Goal: Task Accomplishment & Management: Manage account settings

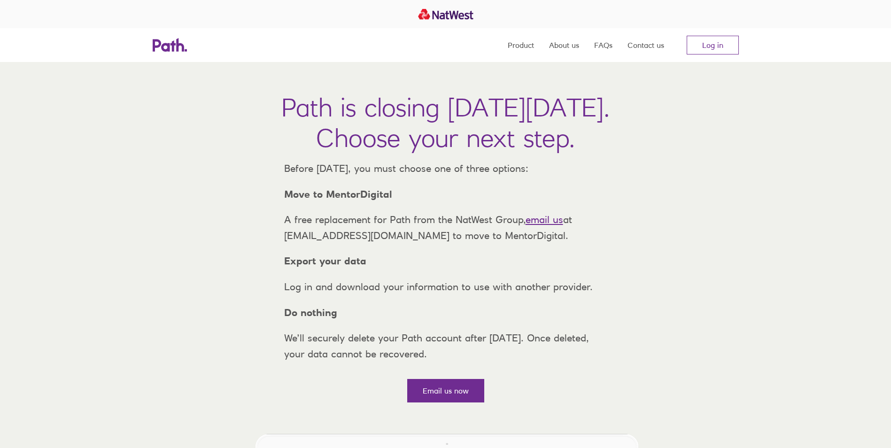
drag, startPoint x: 505, startPoint y: 106, endPoint x: 705, endPoint y: 121, distance: 200.6
click at [609, 121] on h1 "Path is closing on Thursday, 6 November 2025. Choose your next step." at bounding box center [445, 122] width 328 height 61
drag, startPoint x: 275, startPoint y: 207, endPoint x: 393, endPoint y: 214, distance: 118.5
click at [393, 214] on div "Path is closing on Thursday, 6 November 2025. Choose your next step. Before Thu…" at bounding box center [445, 236] width 891 height 348
drag, startPoint x: 393, startPoint y: 214, endPoint x: 397, endPoint y: 225, distance: 11.4
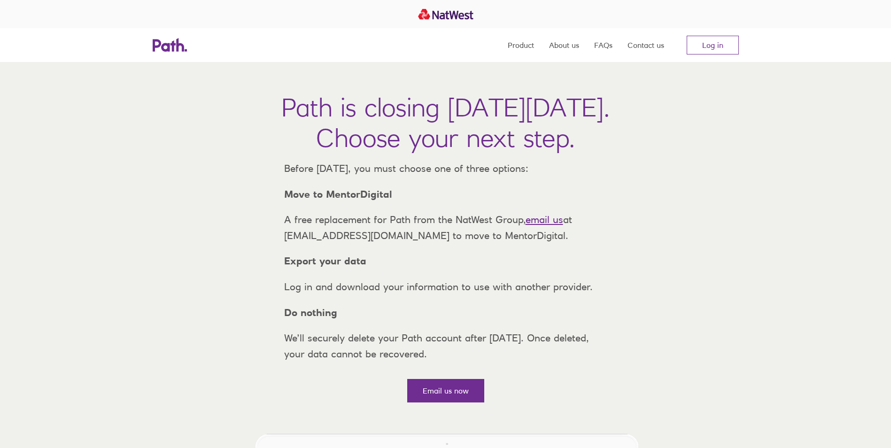
click at [397, 225] on div "Before Thursday, 6 November 2025, you must choose one of three options: Move to…" at bounding box center [446, 261] width 338 height 201
click at [704, 34] on nav "Product About us FAQs Contact us Log in" at bounding box center [622, 45] width 231 height 34
click at [707, 43] on link "Log in" at bounding box center [712, 45] width 52 height 19
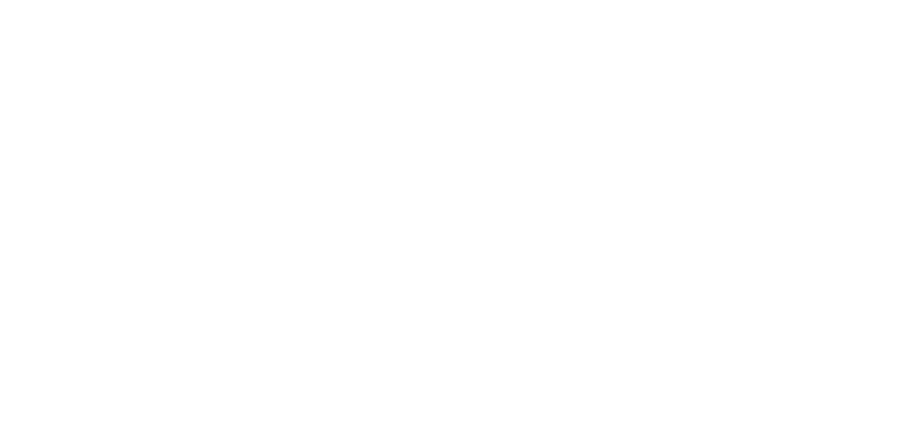
click at [371, 199] on div at bounding box center [449, 224] width 898 height 448
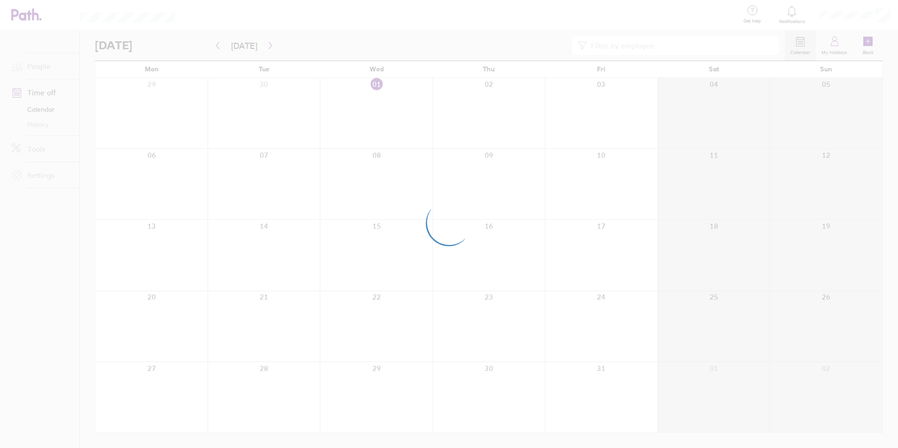
click at [292, 38] on div at bounding box center [449, 224] width 898 height 448
drag, startPoint x: 449, startPoint y: 279, endPoint x: 464, endPoint y: 260, distance: 24.8
click at [476, 265] on div at bounding box center [449, 224] width 898 height 448
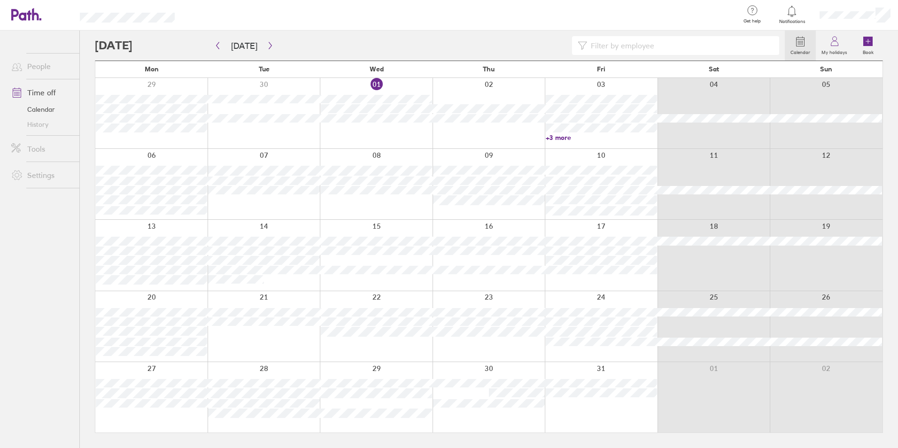
click at [286, 45] on div at bounding box center [440, 45] width 690 height 19
click at [246, 41] on button "[DATE]" at bounding box center [243, 45] width 41 height 15
click at [246, 46] on button "[DATE]" at bounding box center [243, 45] width 41 height 15
